Goal: Information Seeking & Learning: Learn about a topic

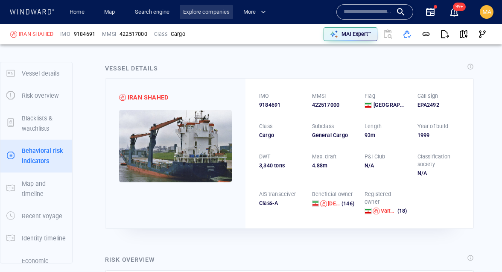
scroll to position [77, 0]
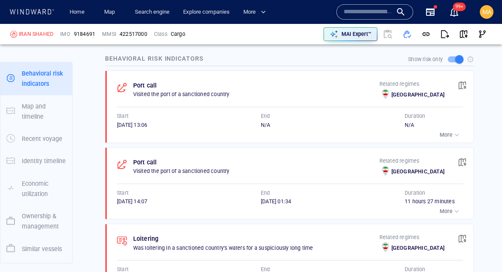
click at [354, 14] on input "text" at bounding box center [368, 12] width 49 height 13
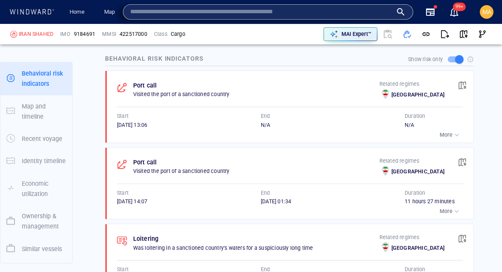
paste input "*******"
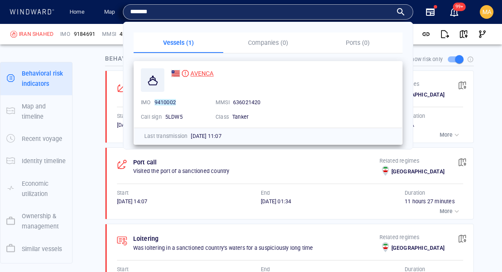
type input "*******"
click at [189, 71] on div "AVENCA" at bounding box center [192, 73] width 43 height 10
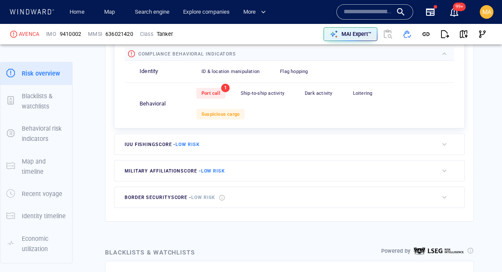
scroll to position [346, 0]
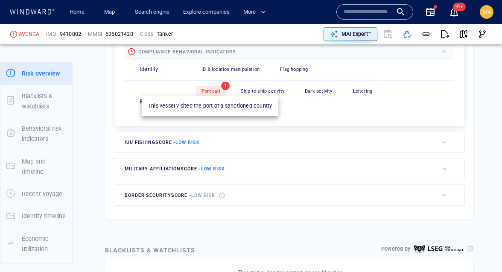
click at [209, 94] on div "Port call" at bounding box center [211, 91] width 29 height 11
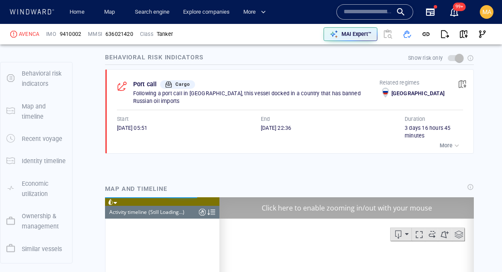
scroll to position [110, 0]
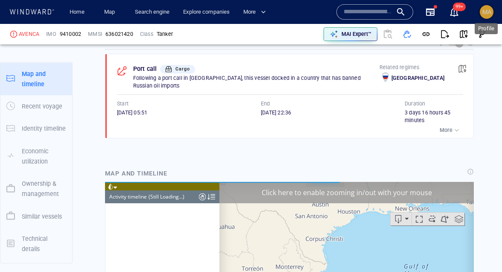
click at [487, 14] on span "MA" at bounding box center [487, 12] width 9 height 7
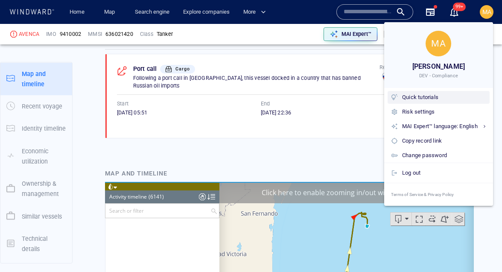
scroll to position [144071, 0]
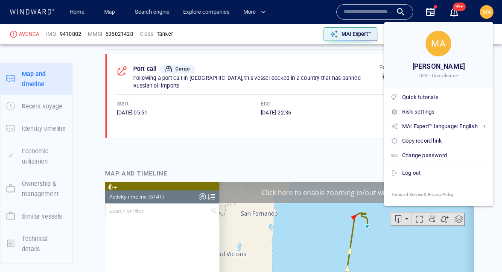
click at [307, 120] on div at bounding box center [251, 136] width 502 height 272
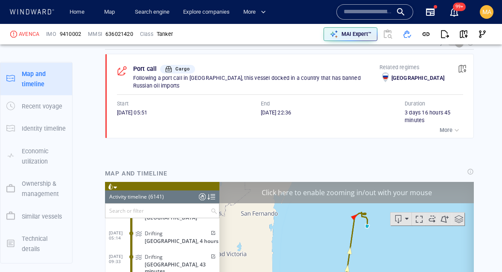
scroll to position [144092, 0]
click at [215, 195] on div at bounding box center [212, 197] width 8 height 13
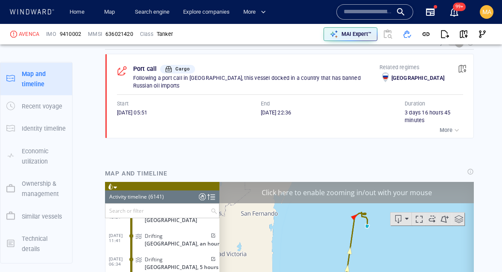
scroll to position [33, 0]
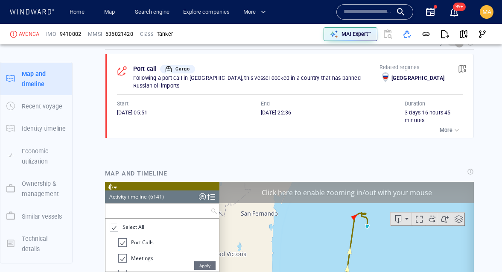
click at [137, 206] on input "text" at bounding box center [158, 211] width 105 height 14
click at [160, 197] on div "(6141)" at bounding box center [156, 197] width 15 height 13
click at [203, 193] on div at bounding box center [202, 197] width 7 height 13
click at [204, 196] on div at bounding box center [202, 197] width 7 height 13
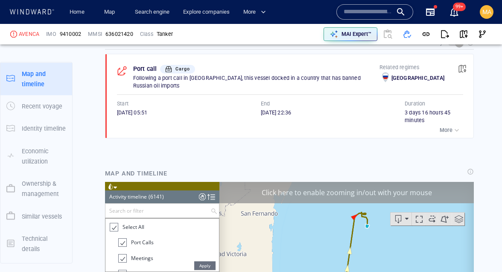
click at [113, 226] on div at bounding box center [113, 228] width 9 height 10
click at [120, 243] on div at bounding box center [122, 242] width 9 height 9
click at [211, 268] on span "Apply" at bounding box center [204, 265] width 21 height 9
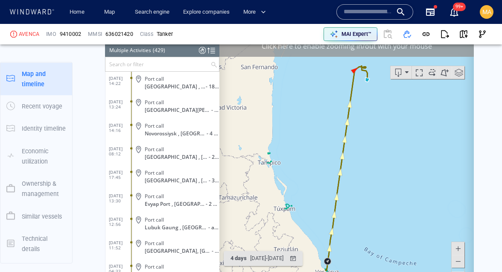
scroll to position [1245, 0]
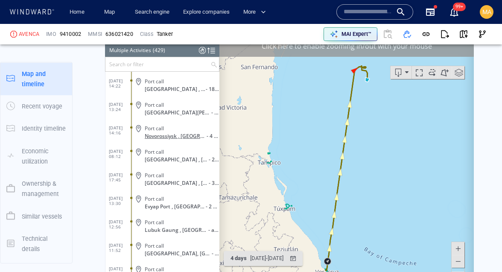
click at [153, 137] on span "Novorossiysk , [GEOGRAPHIC_DATA]" at bounding box center [176, 136] width 62 height 6
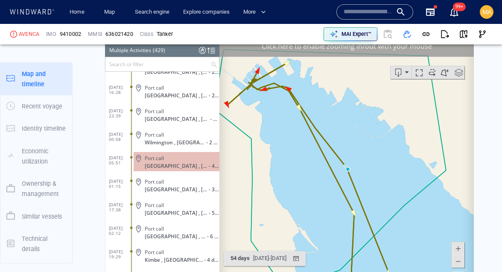
scroll to position [745, 0]
click at [166, 160] on div "Port call" at bounding box center [180, 159] width 71 height 6
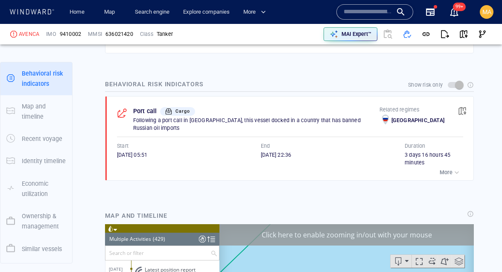
scroll to position [580, 0]
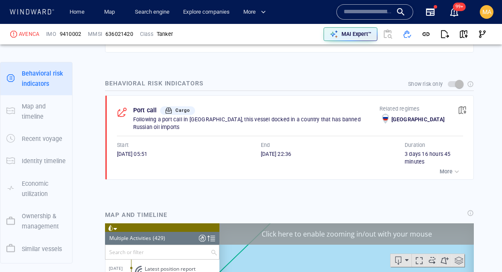
click at [481, 16] on div "MA" at bounding box center [487, 12] width 14 height 14
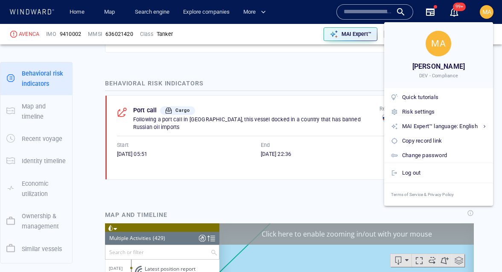
click at [195, 183] on div at bounding box center [251, 136] width 502 height 272
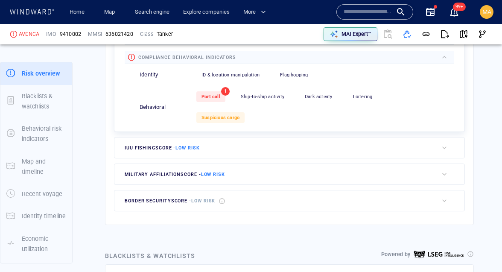
scroll to position [338, 0]
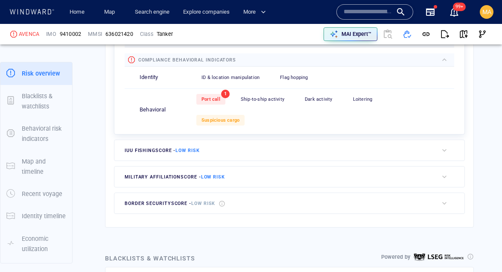
click at [207, 105] on div "Port call 1 Ship-to-ship activity 0 Dark activity 0 Loitering 0 Suspicious carg…" at bounding box center [326, 110] width 258 height 42
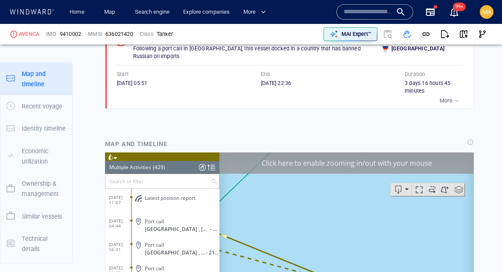
scroll to position [652, 0]
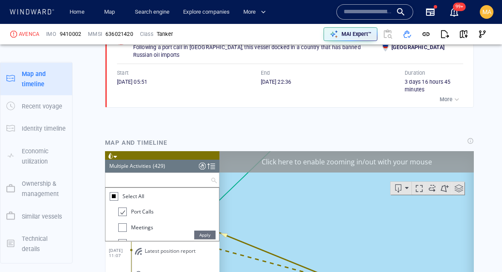
click at [164, 176] on input "text" at bounding box center [158, 180] width 105 height 14
type input "****"
click at [175, 167] on header "Multiple Activities (1) (Still Loading...)" at bounding box center [162, 166] width 114 height 13
click at [214, 166] on div at bounding box center [212, 166] width 8 height 13
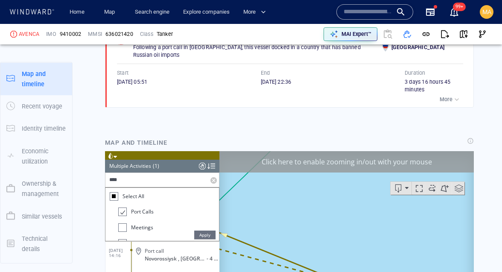
click at [194, 168] on header "Multiple Activities (1) (Still Loading...)" at bounding box center [162, 166] width 114 height 13
click at [176, 257] on span "Novorossiysk , [GEOGRAPHIC_DATA]" at bounding box center [176, 258] width 62 height 6
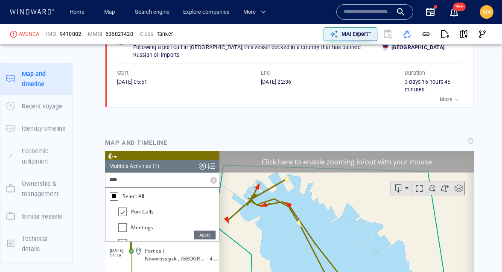
click at [154, 251] on span "Port call" at bounding box center [154, 251] width 19 height 6
click at [229, 104] on div "Port call Cargo Following a port call in [GEOGRAPHIC_DATA], this vessel docked …" at bounding box center [289, 67] width 369 height 89
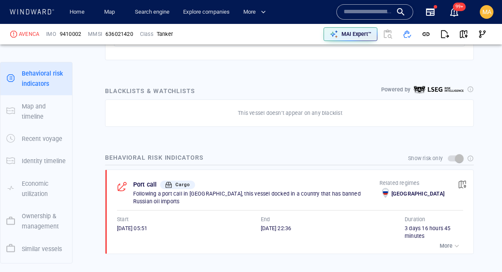
scroll to position [492, 0]
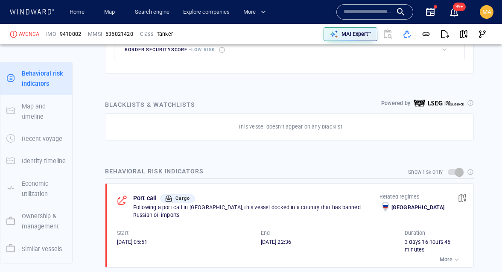
click at [229, 103] on div "Blacklists & watchlists Powered by" at bounding box center [289, 105] width 373 height 14
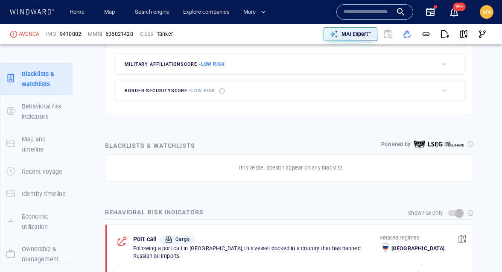
scroll to position [449, 0]
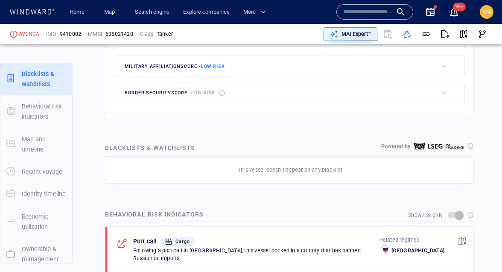
click at [470, 214] on div at bounding box center [470, 215] width 7 height 7
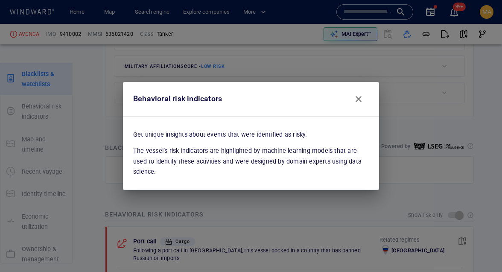
click at [363, 98] on span "Close" at bounding box center [359, 99] width 10 height 10
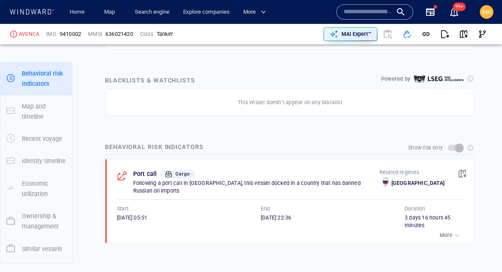
scroll to position [516, 0]
